Goal: Share content

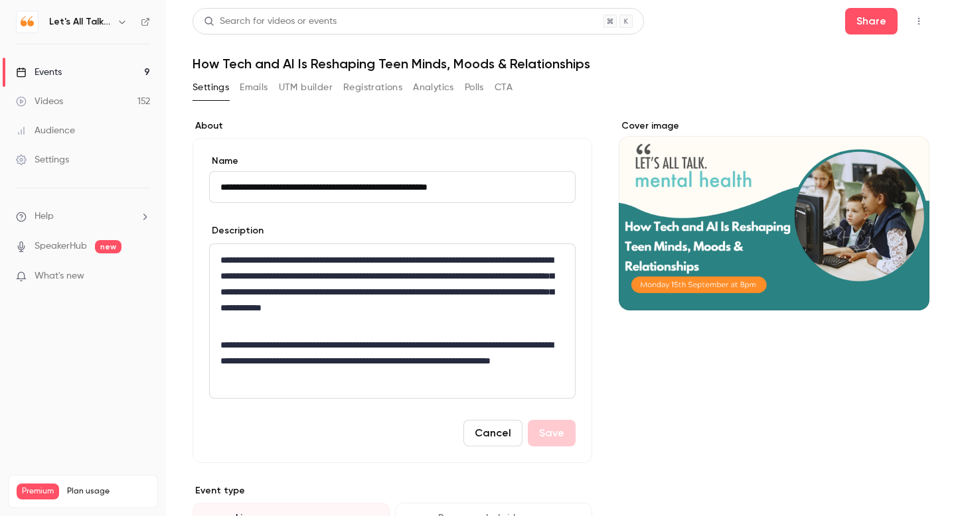
click at [43, 99] on div "Videos" at bounding box center [39, 101] width 47 height 13
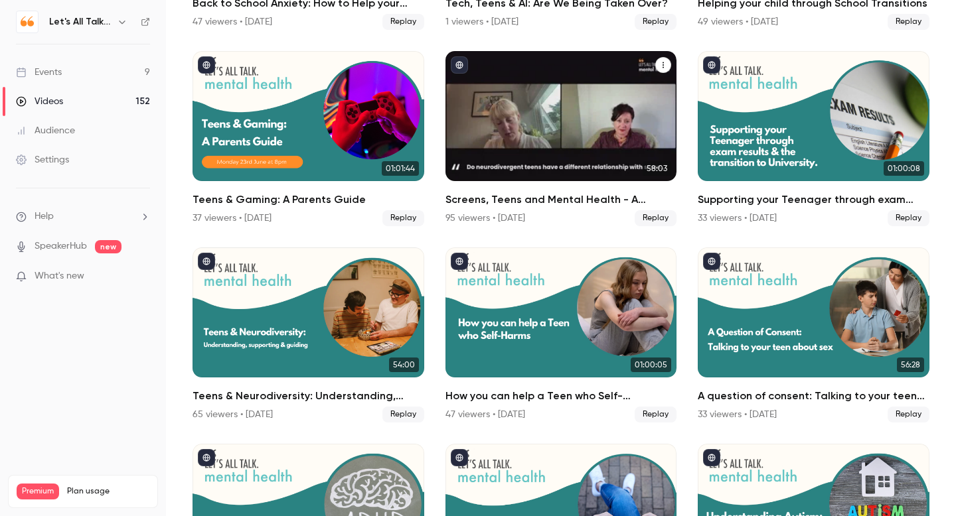
scroll to position [261, 0]
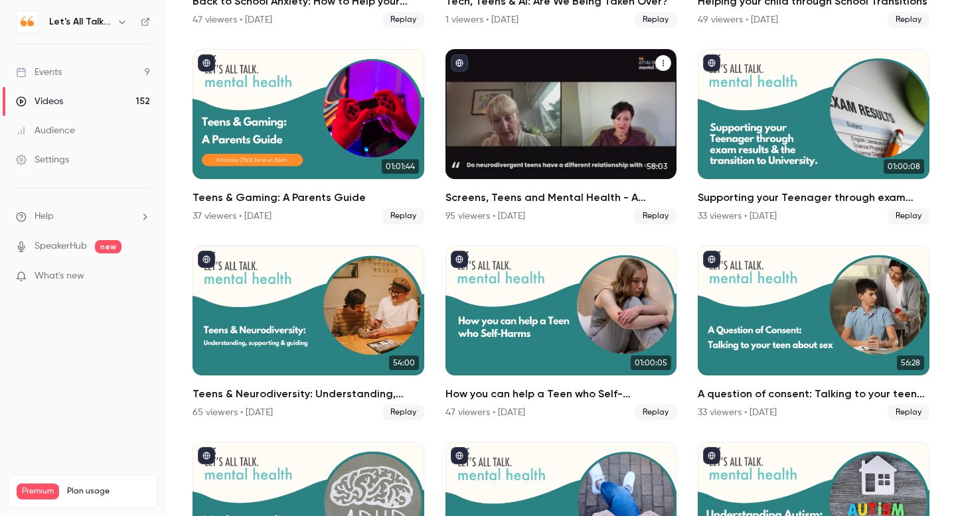
click at [507, 135] on div "Screens, Teens and Mental Health - A Parent's guide" at bounding box center [561, 114] width 232 height 130
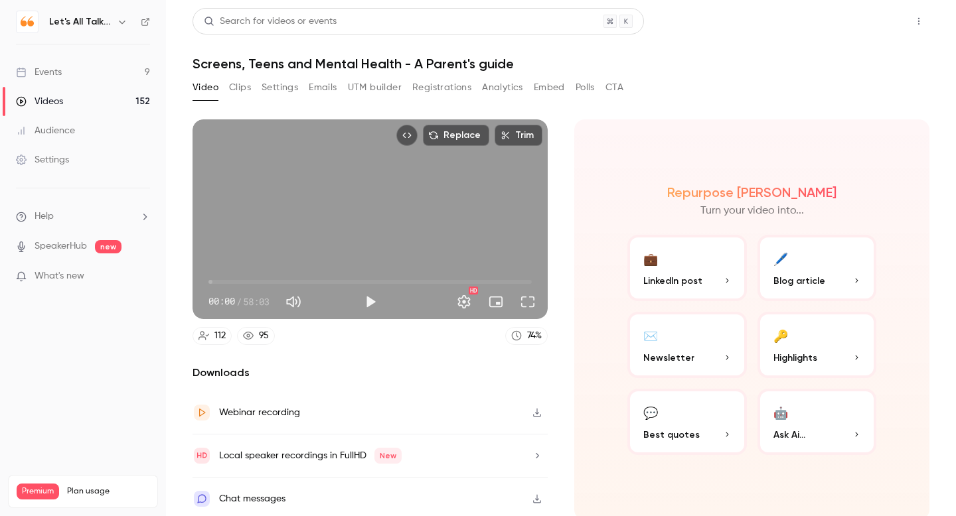
click at [869, 20] on button "Share" at bounding box center [871, 21] width 52 height 27
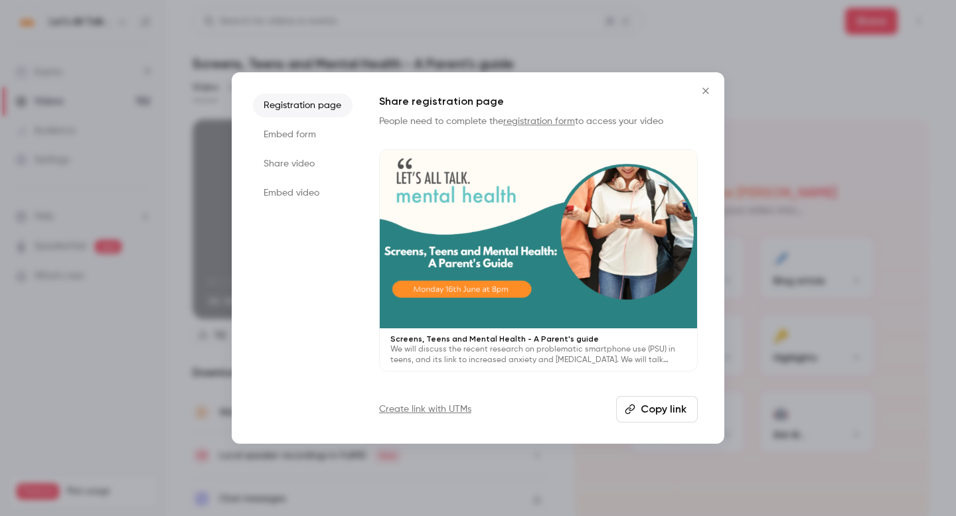
click at [660, 405] on button "Copy link" at bounding box center [657, 409] width 82 height 27
click at [707, 90] on icon "Close" at bounding box center [705, 91] width 16 height 11
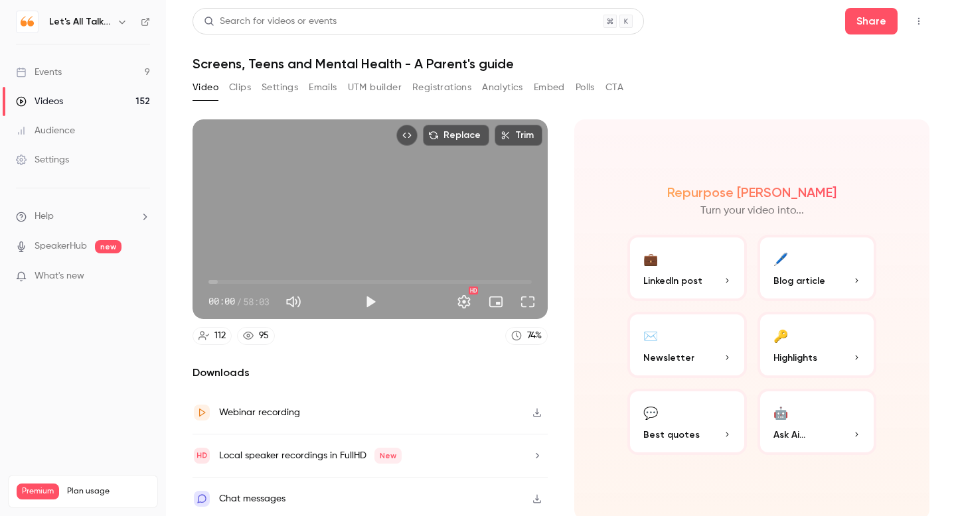
click at [57, 133] on div "Audience" at bounding box center [45, 130] width 59 height 13
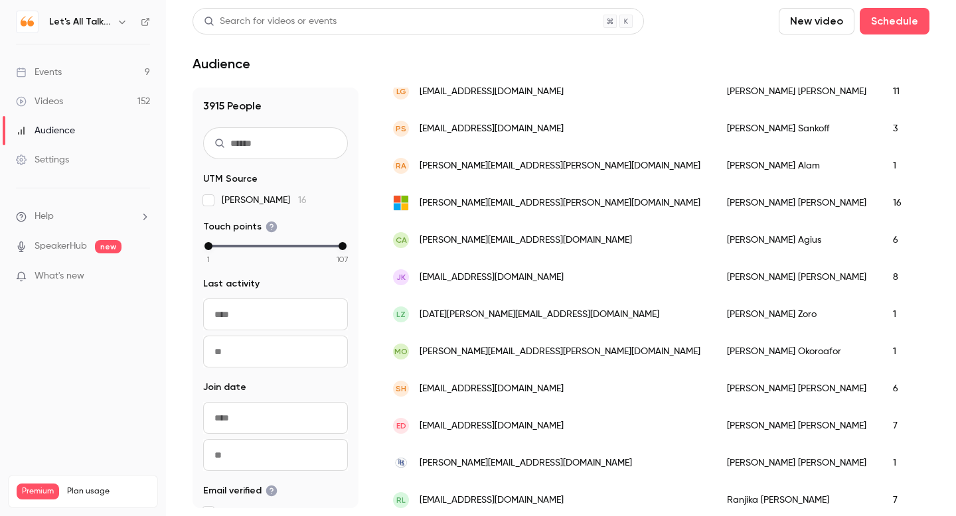
scroll to position [267, 0]
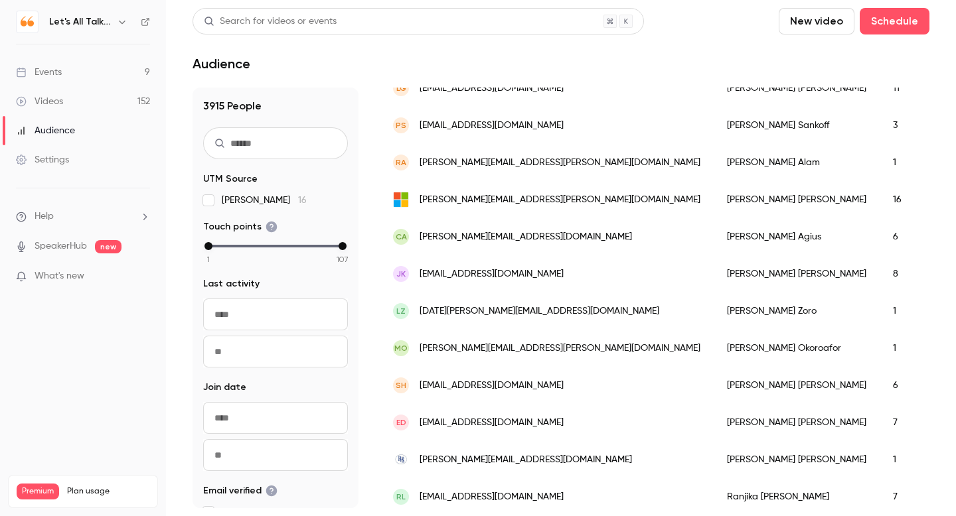
click at [514, 460] on span "[PERSON_NAME][EMAIL_ADDRESS][DOMAIN_NAME]" at bounding box center [525, 460] width 212 height 14
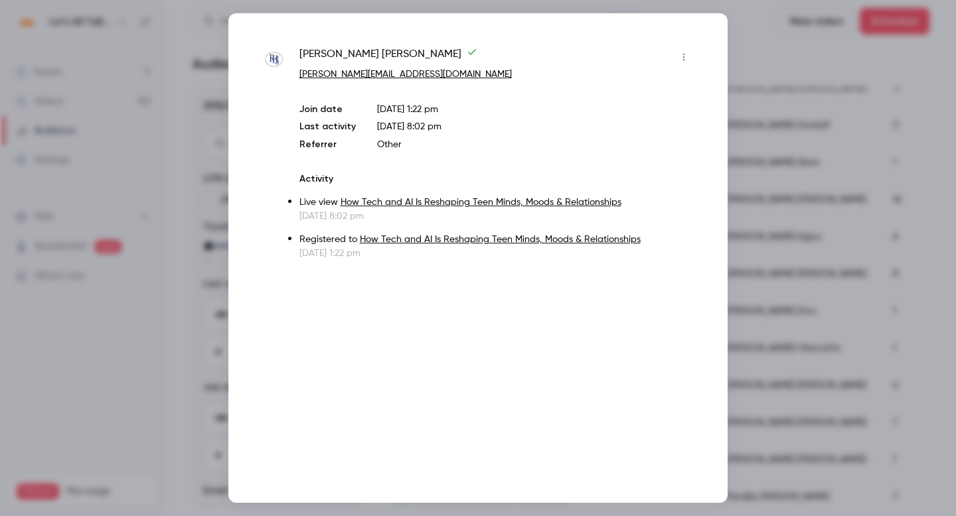
click at [757, 94] on div at bounding box center [478, 258] width 956 height 516
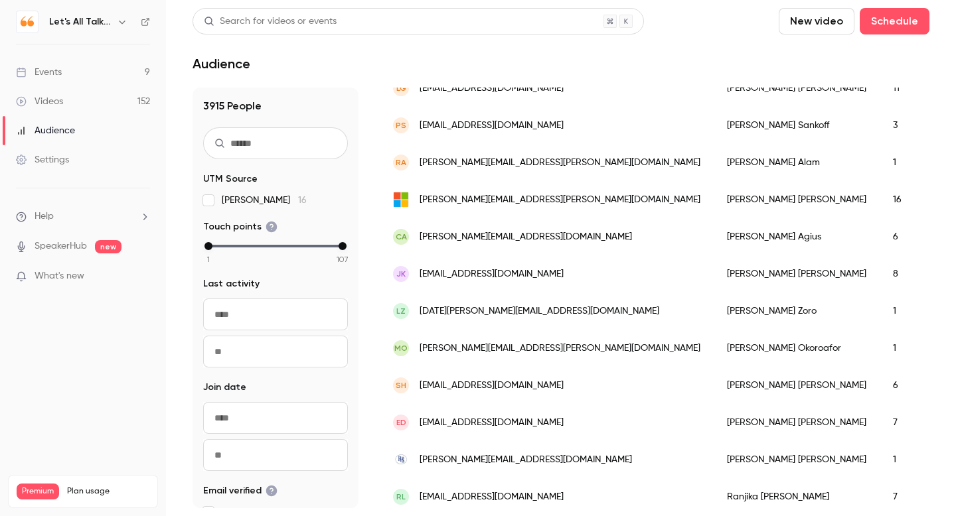
scroll to position [0, 0]
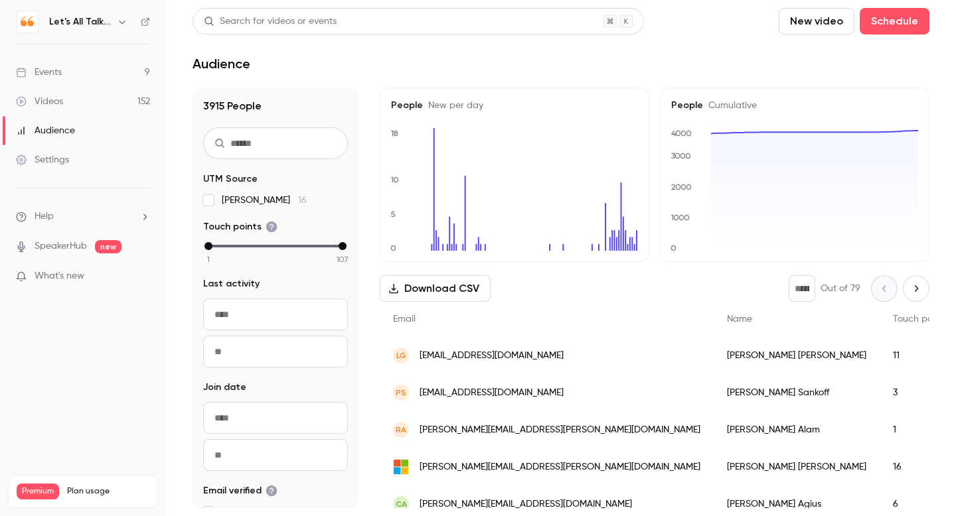
click at [54, 74] on div "Events" at bounding box center [39, 72] width 46 height 13
